Goal: Transaction & Acquisition: Purchase product/service

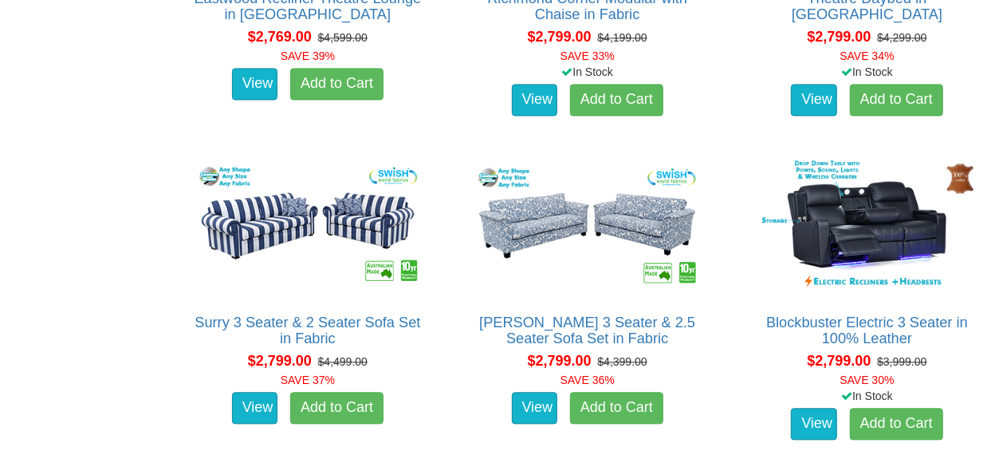
scroll to position [4678, 0]
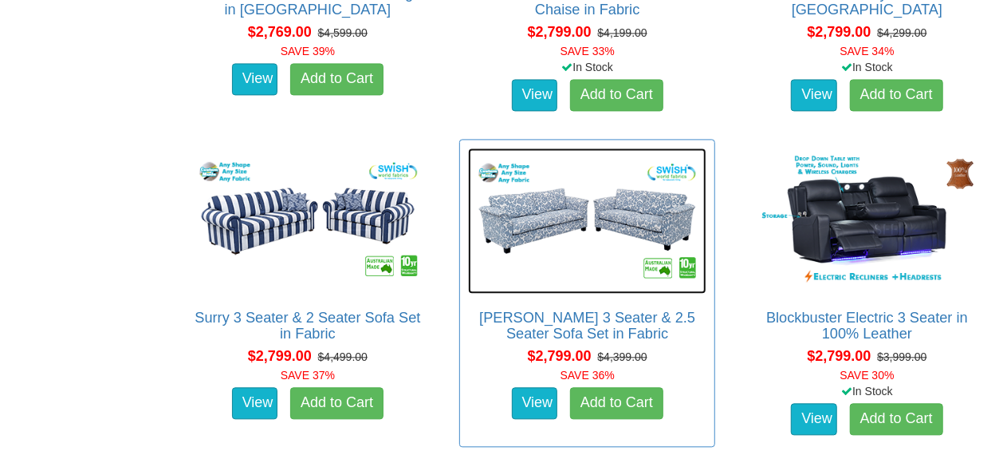
click at [571, 214] on img at bounding box center [587, 221] width 238 height 146
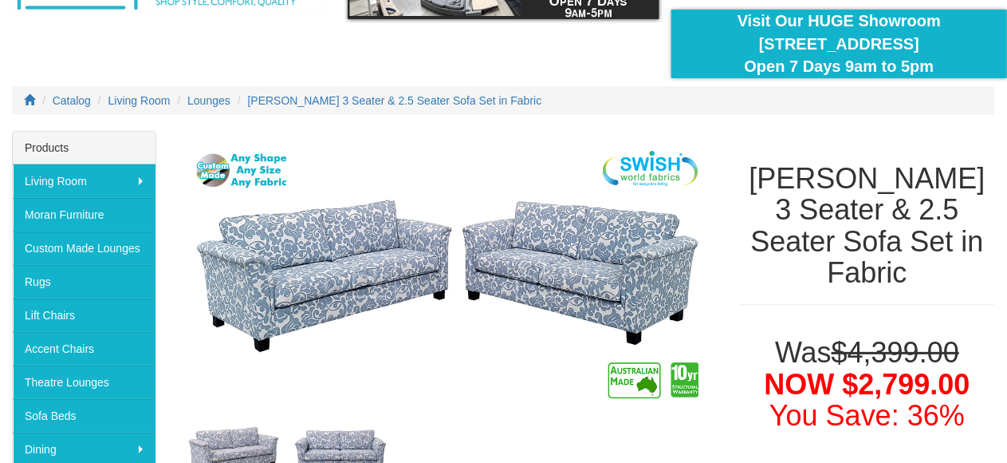
scroll to position [212, 0]
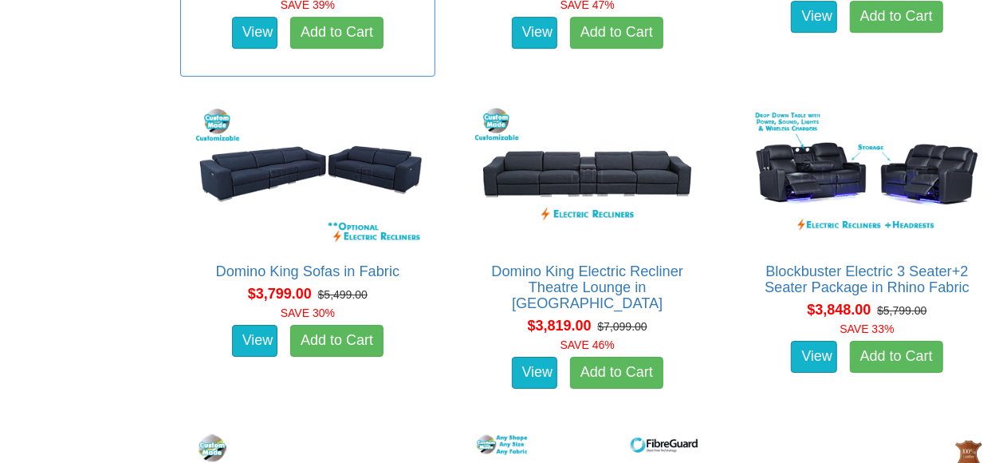
scroll to position [8613, 0]
